Goal: Navigation & Orientation: Understand site structure

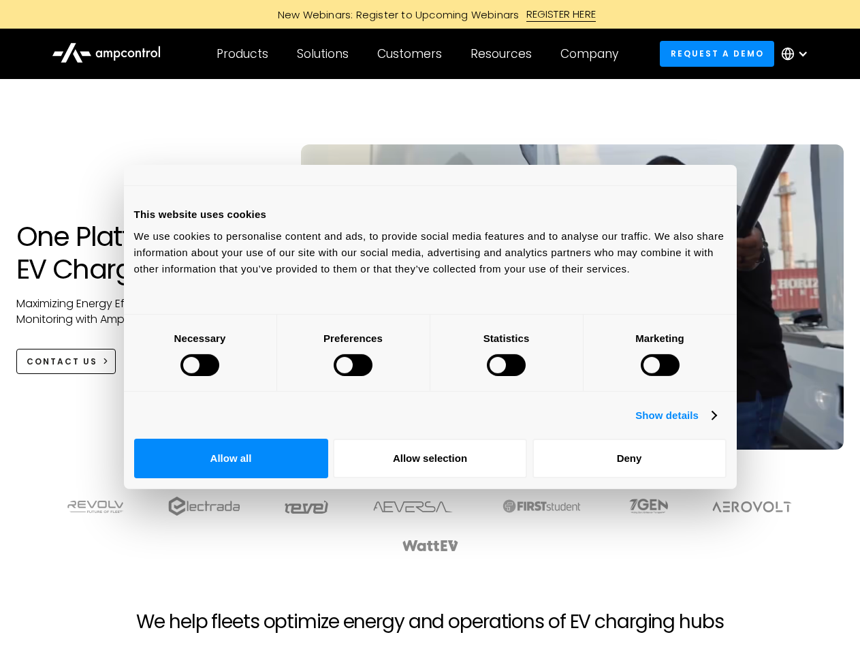
click at [219, 376] on div at bounding box center [199, 365] width 39 height 22
click at [716, 424] on link "Show details" at bounding box center [675, 415] width 80 height 16
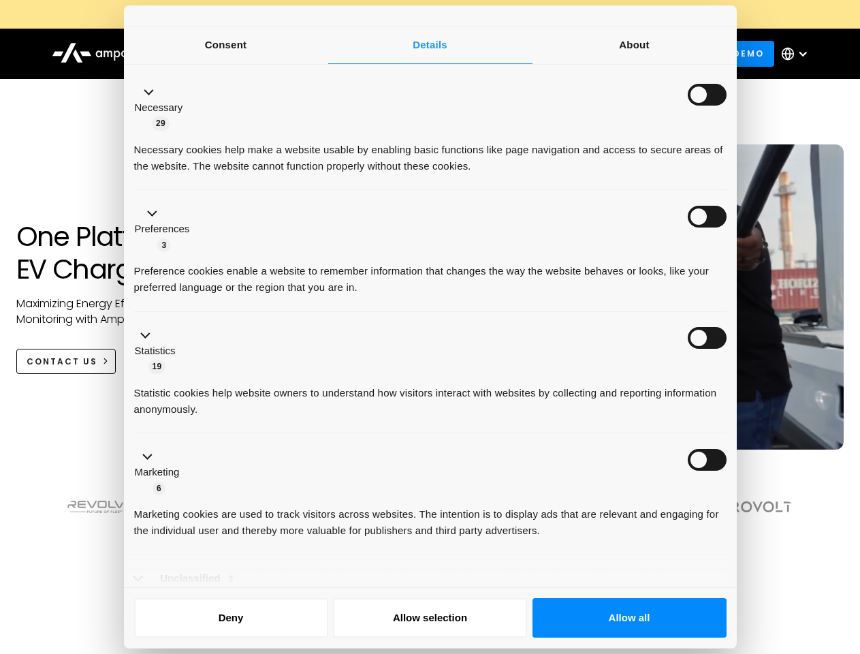
click at [733, 475] on ul "Necessary 29 Necessary cookies help make a website usable by enabling basic fun…" at bounding box center [429, 349] width 605 height 561
click at [753, 520] on div at bounding box center [430, 524] width 757 height 57
click at [753, 565] on div at bounding box center [430, 538] width 784 height 84
click at [419, 54] on div "Customers" at bounding box center [409, 53] width 65 height 15
click at [242, 54] on div "Products" at bounding box center [243, 53] width 52 height 15
